Goal: Check status: Check status

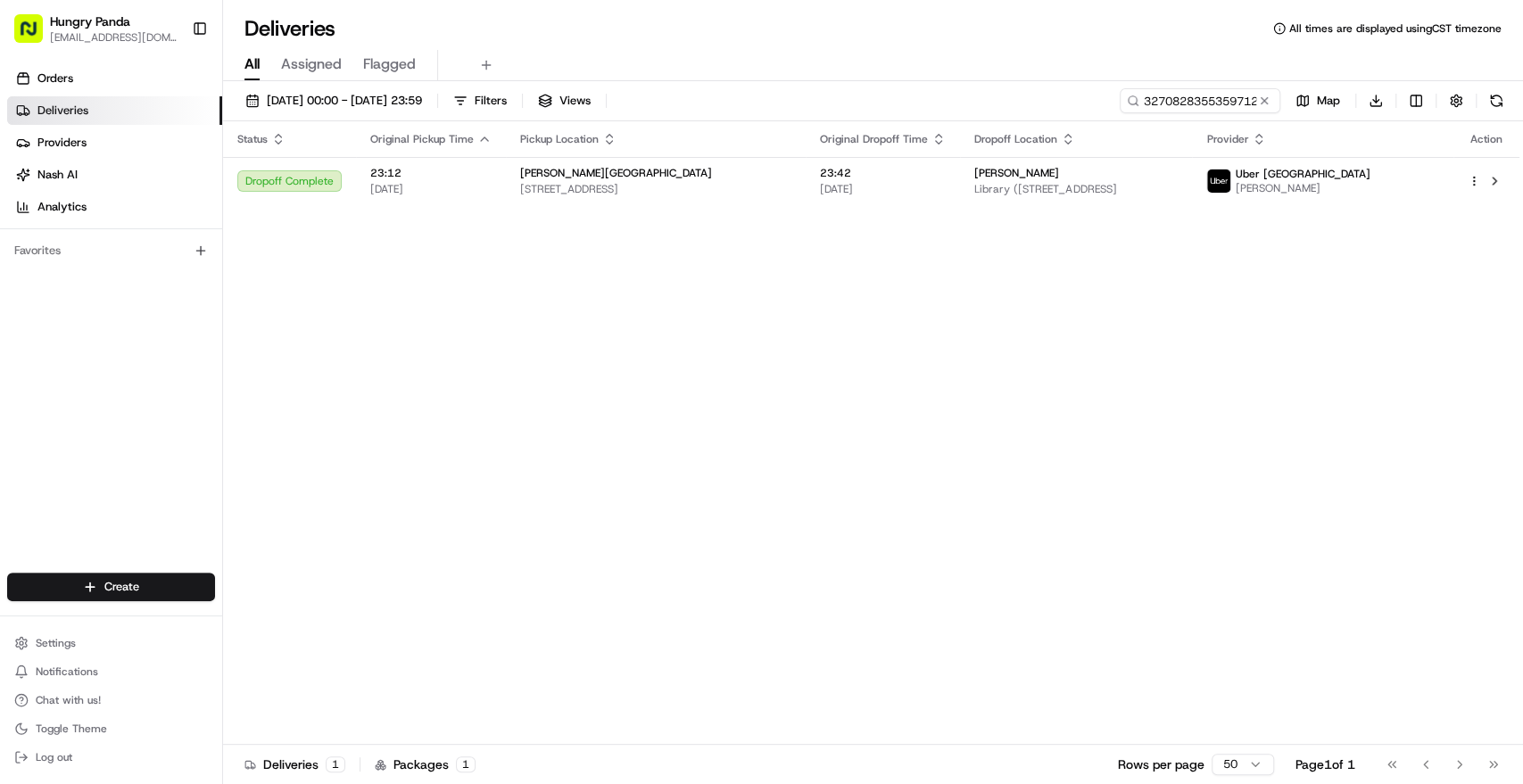
click at [1185, 104] on input "327082835535971287899" at bounding box center [1200, 100] width 161 height 25
type input "679080764505776997587"
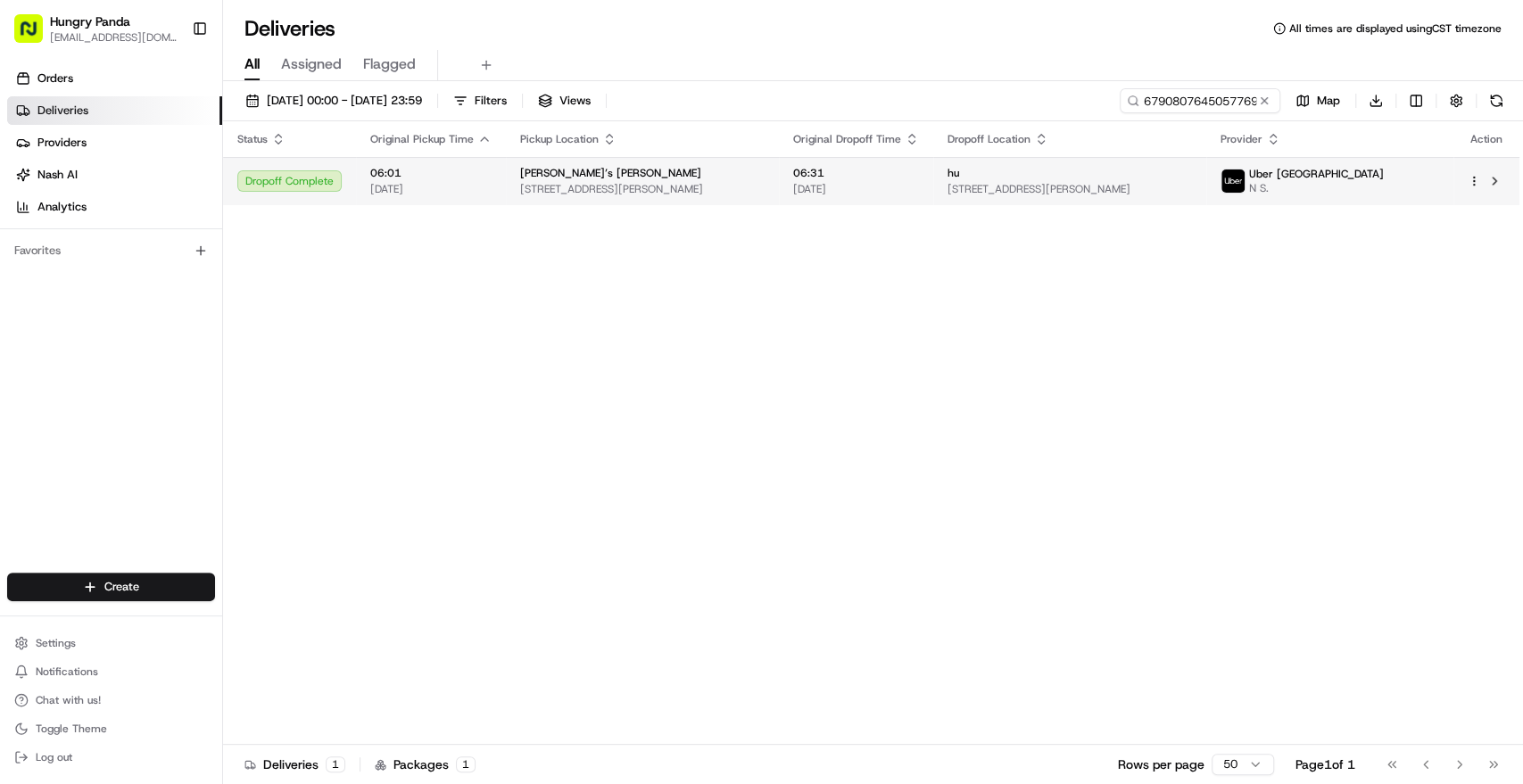
click at [779, 176] on td "[PERSON_NAME]’s Takeaway Rosebery [STREET_ADDRESS][PERSON_NAME]" at bounding box center [642, 181] width 273 height 48
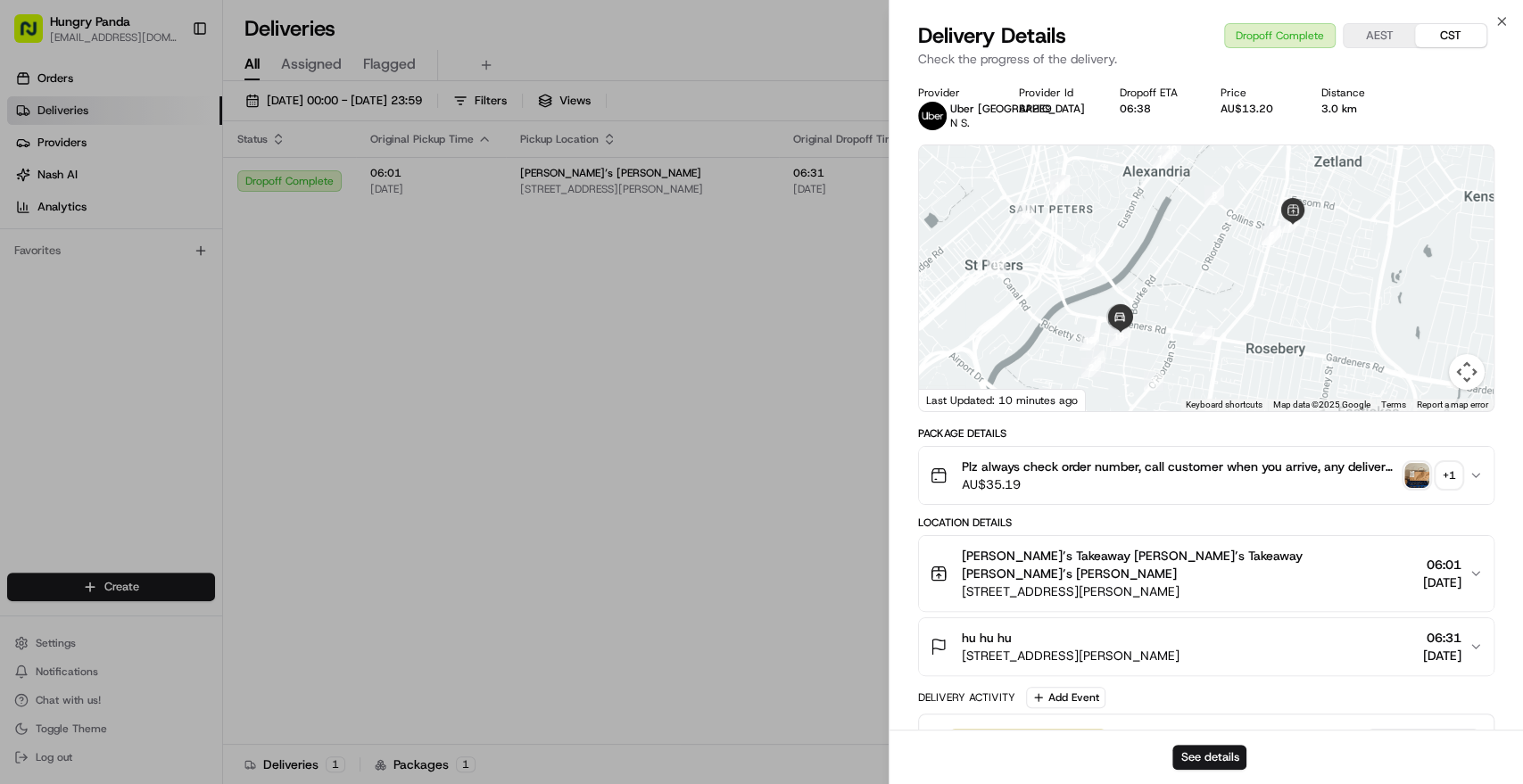
click at [1420, 472] on img "button" at bounding box center [1416, 475] width 25 height 25
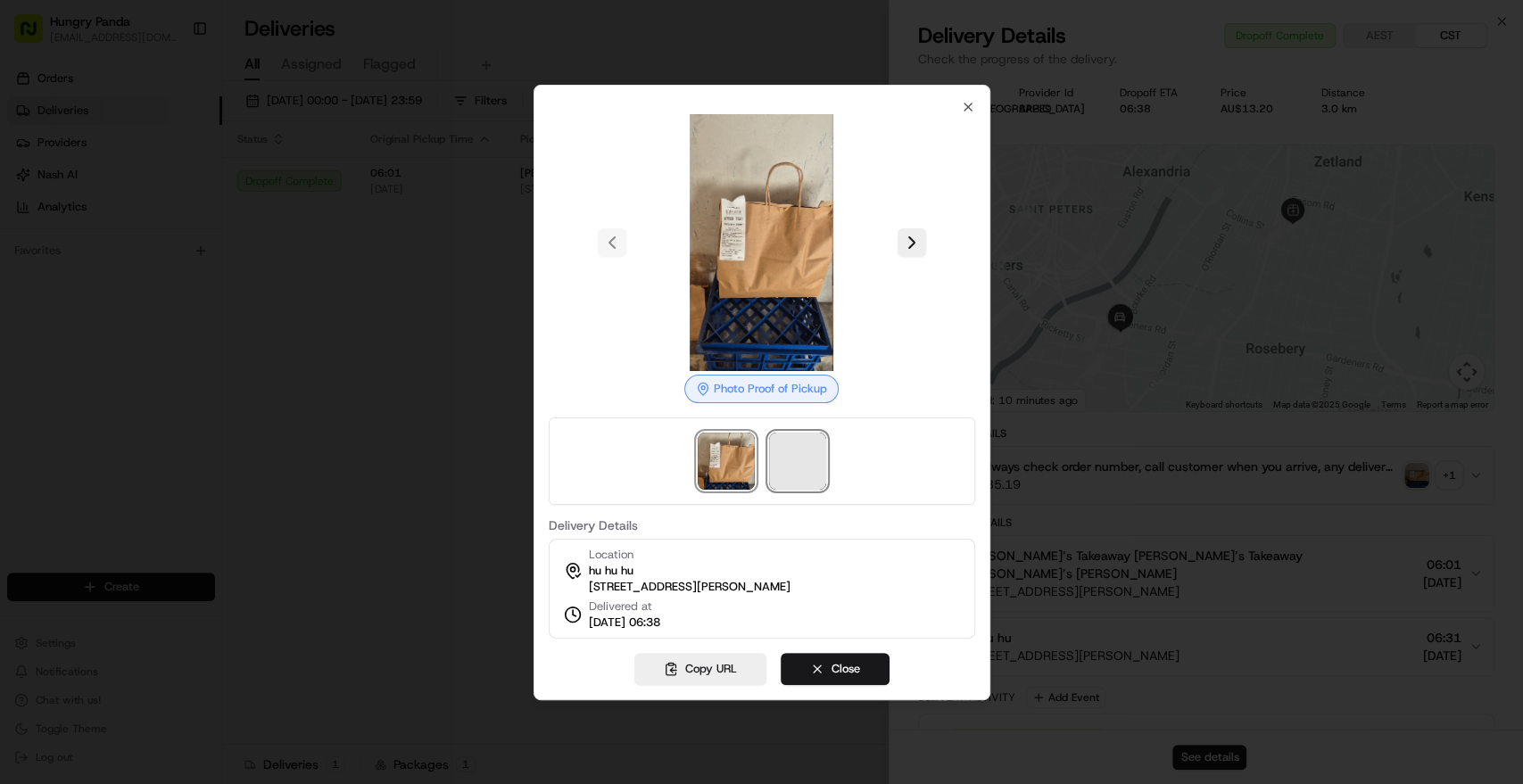
click at [799, 466] on span at bounding box center [797, 461] width 57 height 57
